Goal: Task Accomplishment & Management: Manage account settings

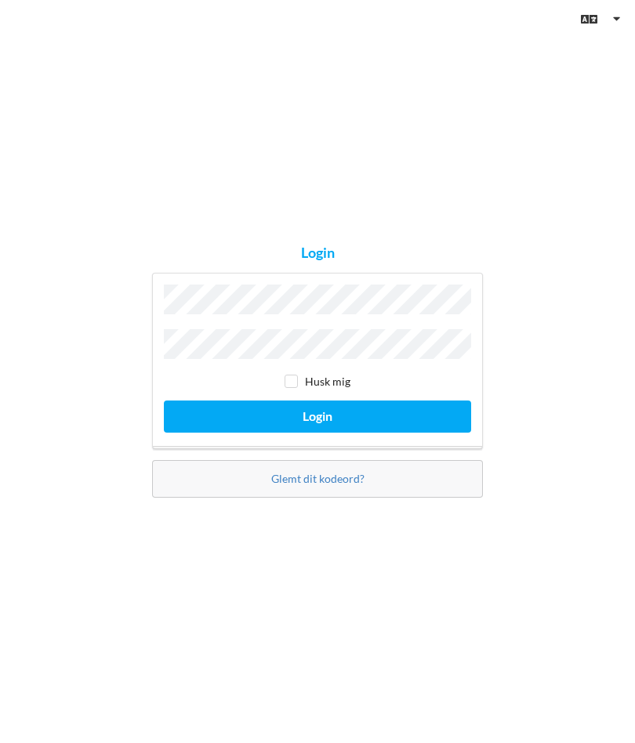
click at [297, 388] on input "checkbox" at bounding box center [291, 381] width 13 height 13
checkbox input "true"
click at [339, 433] on button "Login" at bounding box center [317, 417] width 307 height 32
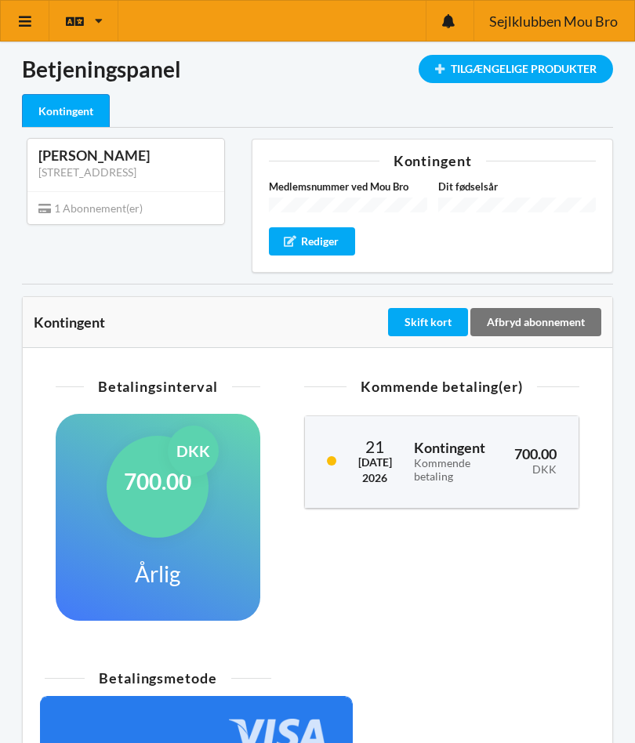
click at [328, 238] on div "Rediger" at bounding box center [312, 241] width 86 height 28
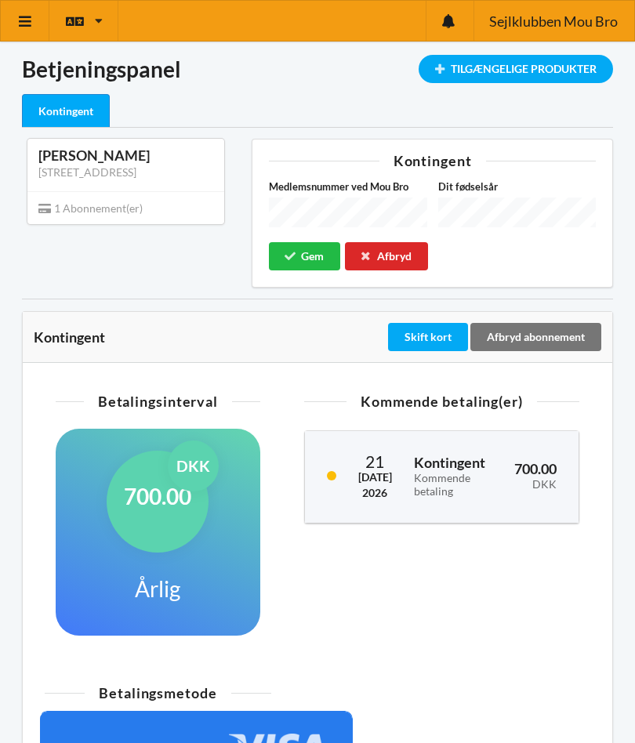
click at [299, 259] on button "Gem" at bounding box center [304, 256] width 71 height 28
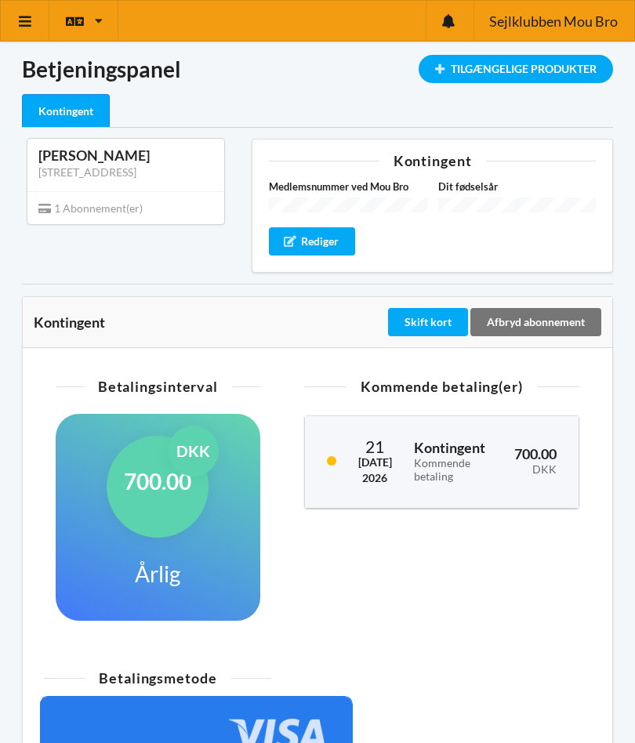
click at [108, 211] on span "1 Abonnement(er)" at bounding box center [90, 207] width 104 height 13
click at [117, 172] on link "[STREET_ADDRESS]" at bounding box center [87, 171] width 98 height 13
click at [113, 154] on div "[PERSON_NAME]" at bounding box center [125, 156] width 175 height 18
click at [125, 174] on link "[STREET_ADDRESS]" at bounding box center [87, 171] width 98 height 13
click at [127, 171] on link "[STREET_ADDRESS]" at bounding box center [87, 171] width 98 height 13
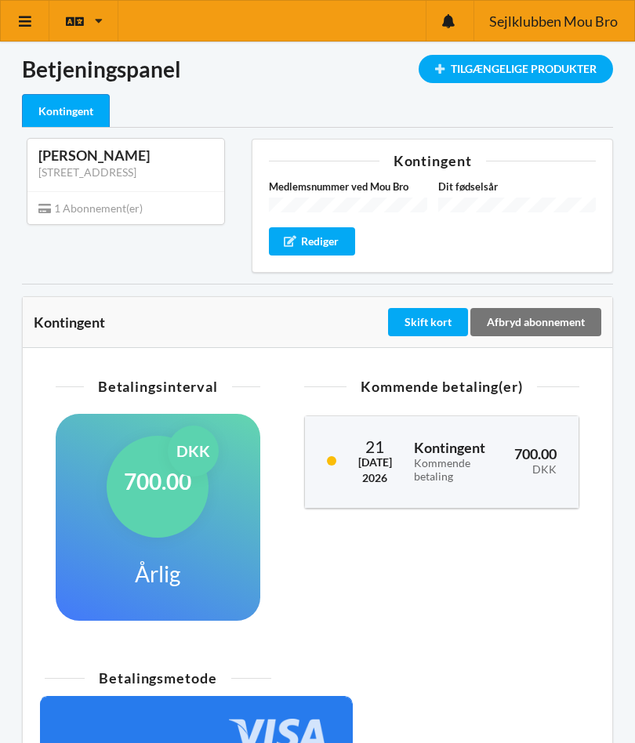
click at [122, 155] on div "[PERSON_NAME]" at bounding box center [125, 156] width 175 height 18
click at [114, 215] on div "1 Abonnement(er)" at bounding box center [125, 207] width 197 height 33
click at [116, 213] on span "1 Abonnement(er)" at bounding box center [90, 207] width 104 height 13
click at [126, 176] on link "[STREET_ADDRESS]" at bounding box center [87, 171] width 98 height 13
click at [115, 212] on span "1 Abonnement(er)" at bounding box center [90, 207] width 104 height 13
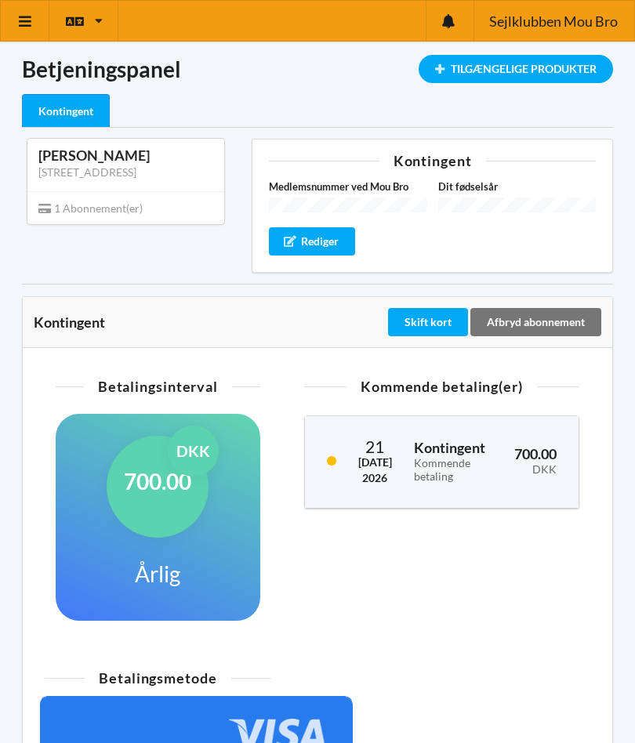
click at [114, 218] on div "1 Abonnement(er)" at bounding box center [125, 207] width 197 height 33
click at [118, 168] on link "[STREET_ADDRESS]" at bounding box center [87, 171] width 98 height 13
click at [539, 69] on div "Tilgængelige Produkter" at bounding box center [516, 69] width 194 height 28
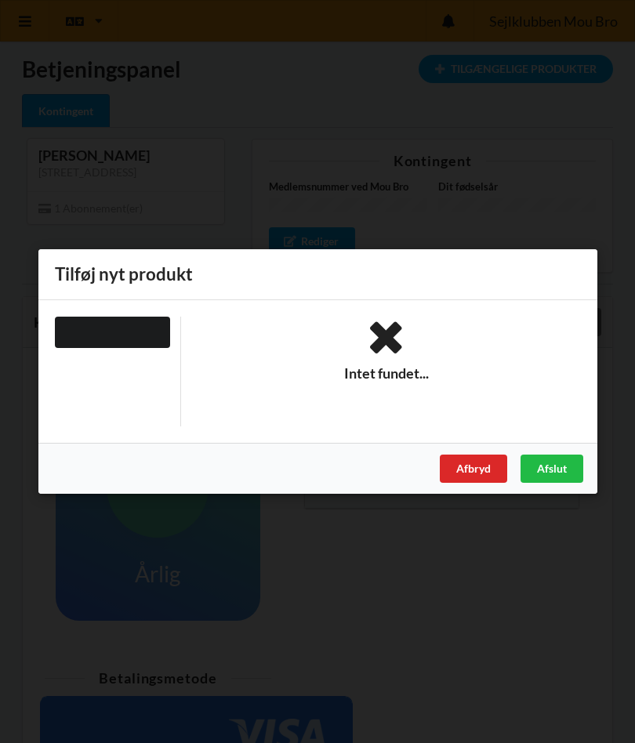
click at [473, 467] on div "Afbryd" at bounding box center [473, 469] width 67 height 28
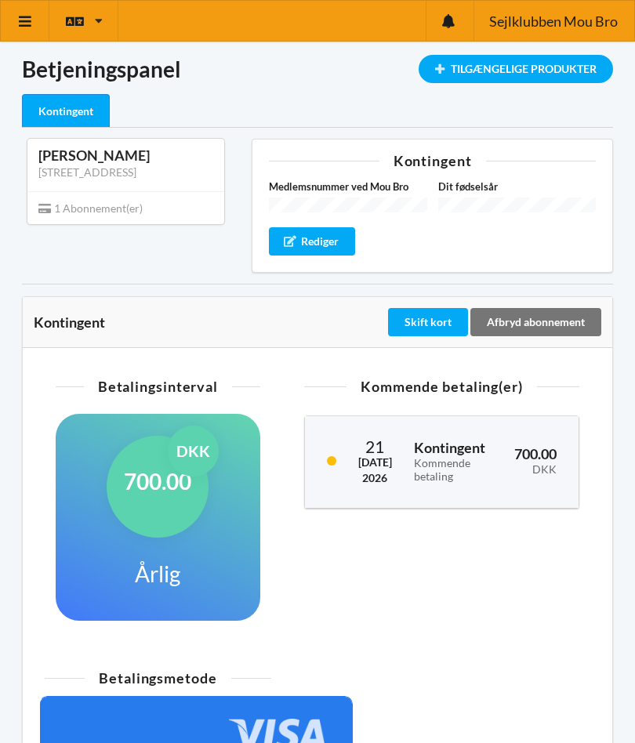
click at [325, 234] on div "Rediger" at bounding box center [312, 241] width 86 height 28
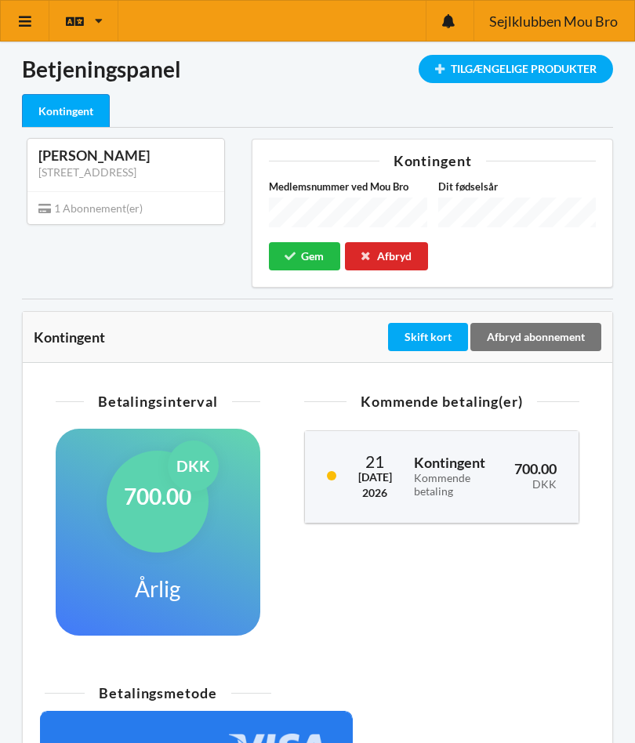
click at [308, 245] on button "Gem" at bounding box center [304, 256] width 71 height 28
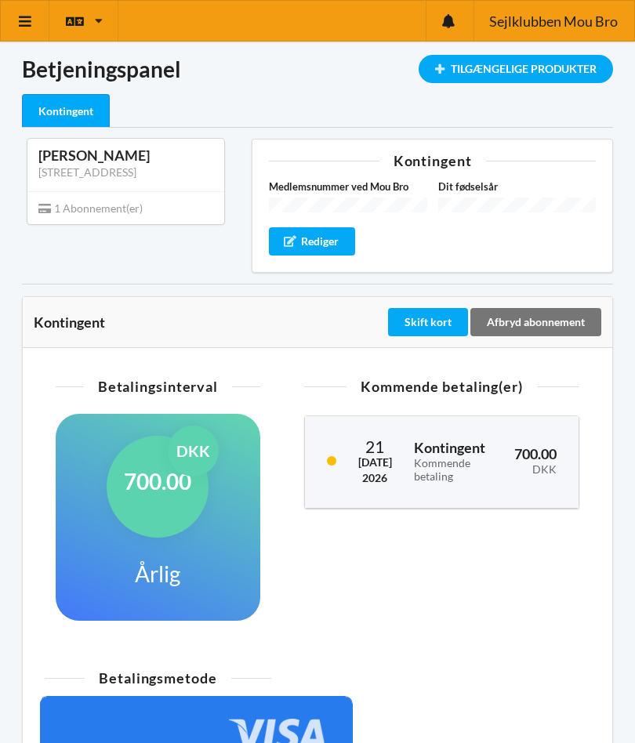
click at [29, 20] on icon at bounding box center [25, 21] width 16 height 14
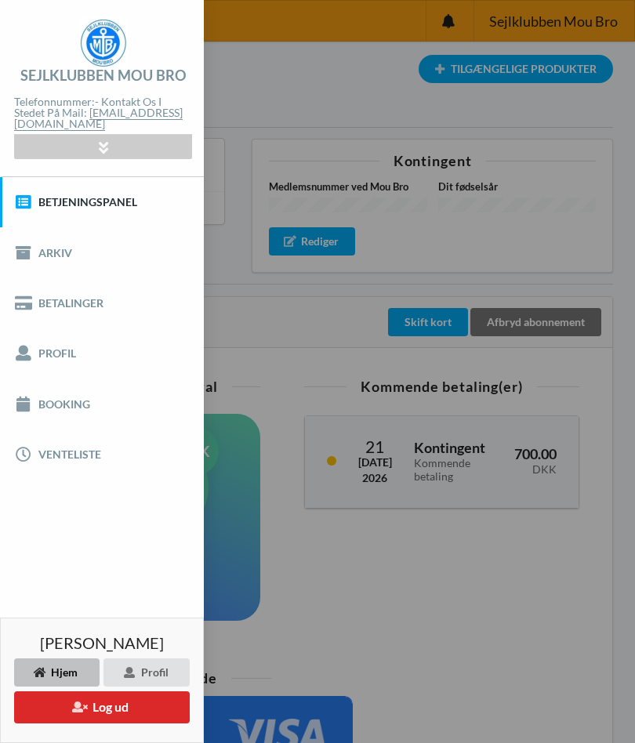
click at [52, 354] on link "Profil" at bounding box center [102, 353] width 204 height 50
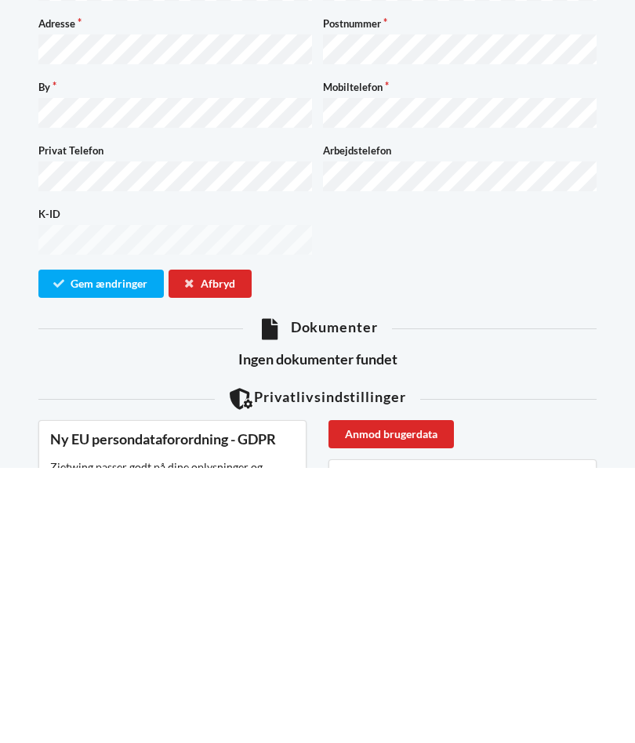
click at [118, 546] on button "Gem ændringer" at bounding box center [100, 560] width 125 height 28
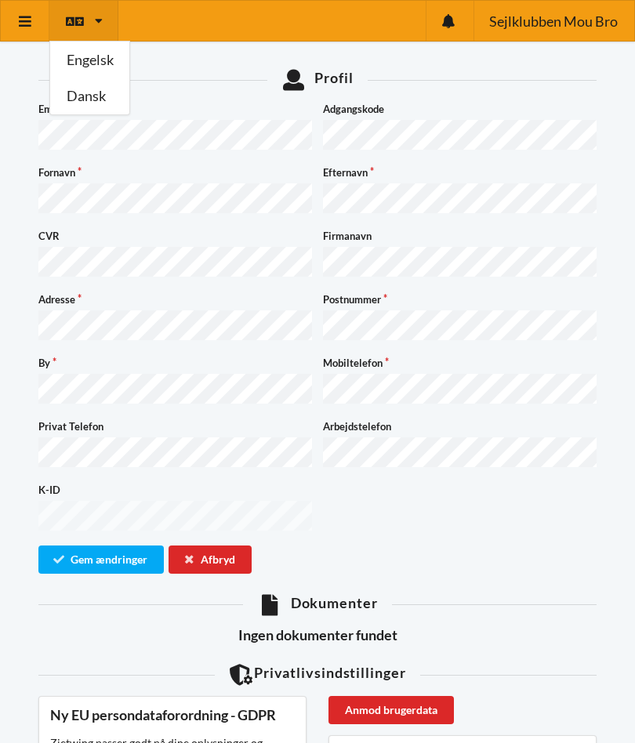
click at [20, 22] on icon at bounding box center [25, 21] width 16 height 14
